Goal: Check status

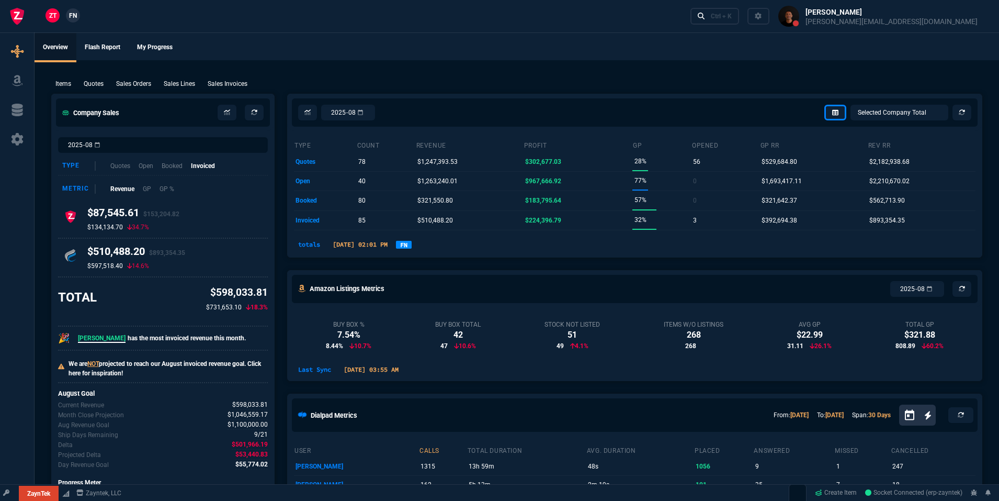
select select "19: totals"
select select
click at [412, 244] on link "FN" at bounding box center [404, 245] width 16 height 8
select select "39: totals"
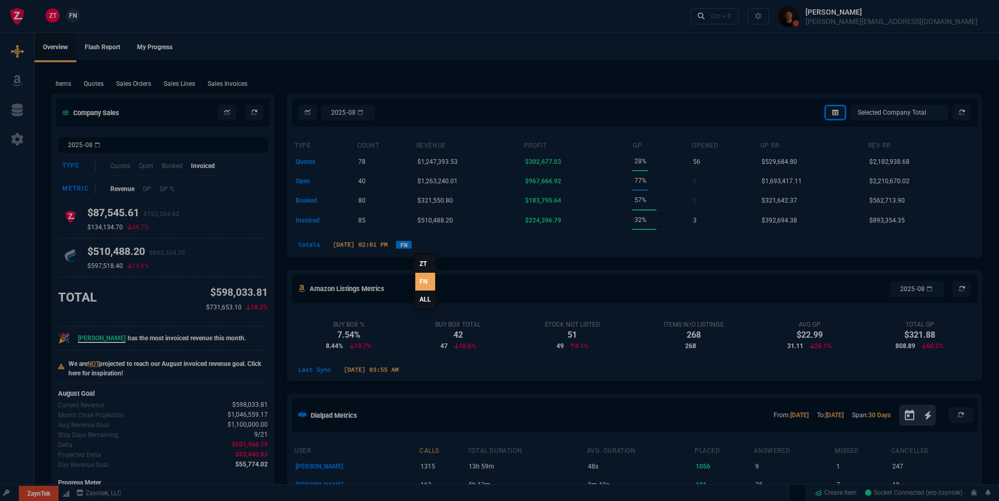
click at [425, 298] on link "ALL" at bounding box center [425, 299] width 20 height 18
